Goal: Navigation & Orientation: Find specific page/section

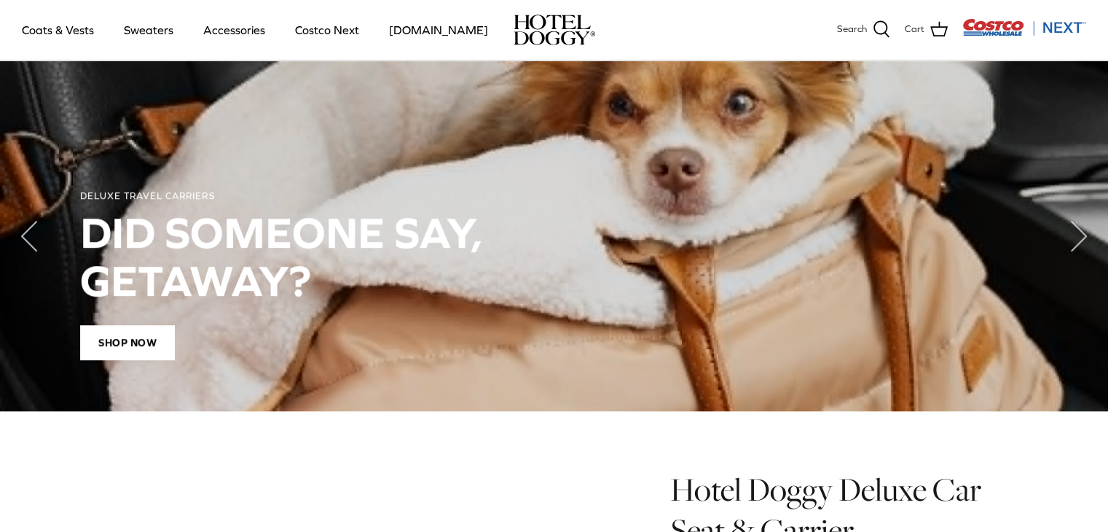
scroll to position [1093, 0]
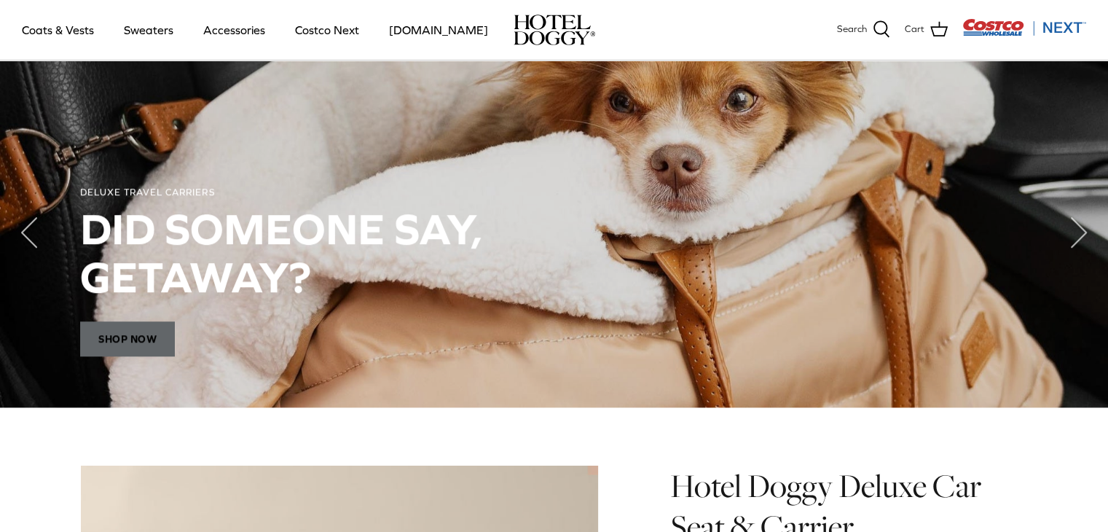
click at [162, 343] on span "Shop Now" at bounding box center [127, 338] width 95 height 35
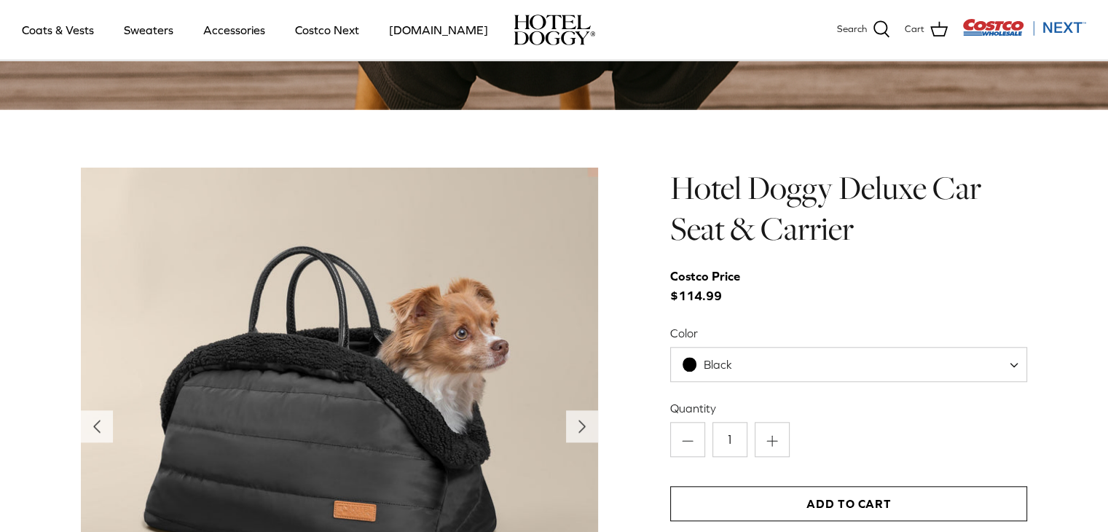
scroll to position [1396, 0]
